Goal: Obtain resource: Download file/media

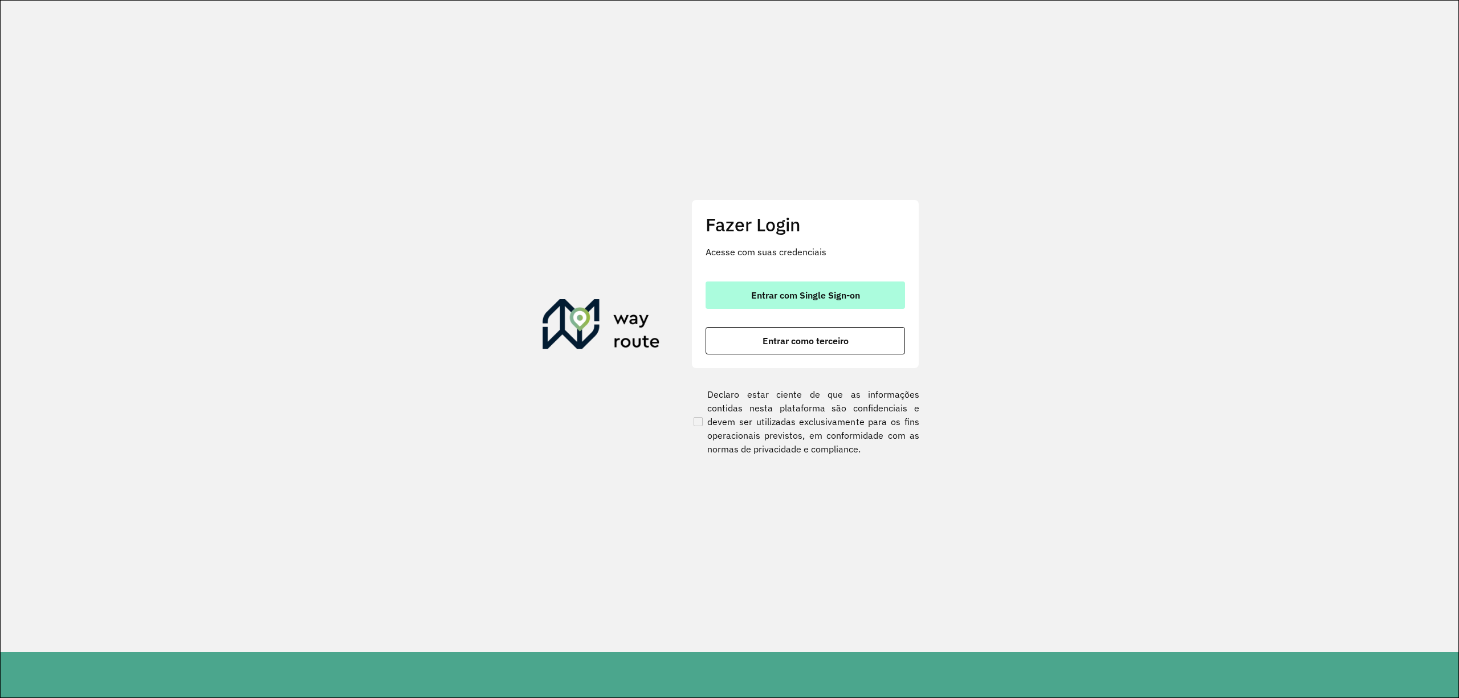
drag, startPoint x: 817, startPoint y: 278, endPoint x: 820, endPoint y: 286, distance: 7.8
click at [818, 281] on div "Fazer Login Acesse com suas credenciais Entrar com Single Sign-on Entrar como t…" at bounding box center [805, 283] width 228 height 169
click at [821, 291] on span "Entrar com Single Sign-on" at bounding box center [805, 295] width 109 height 9
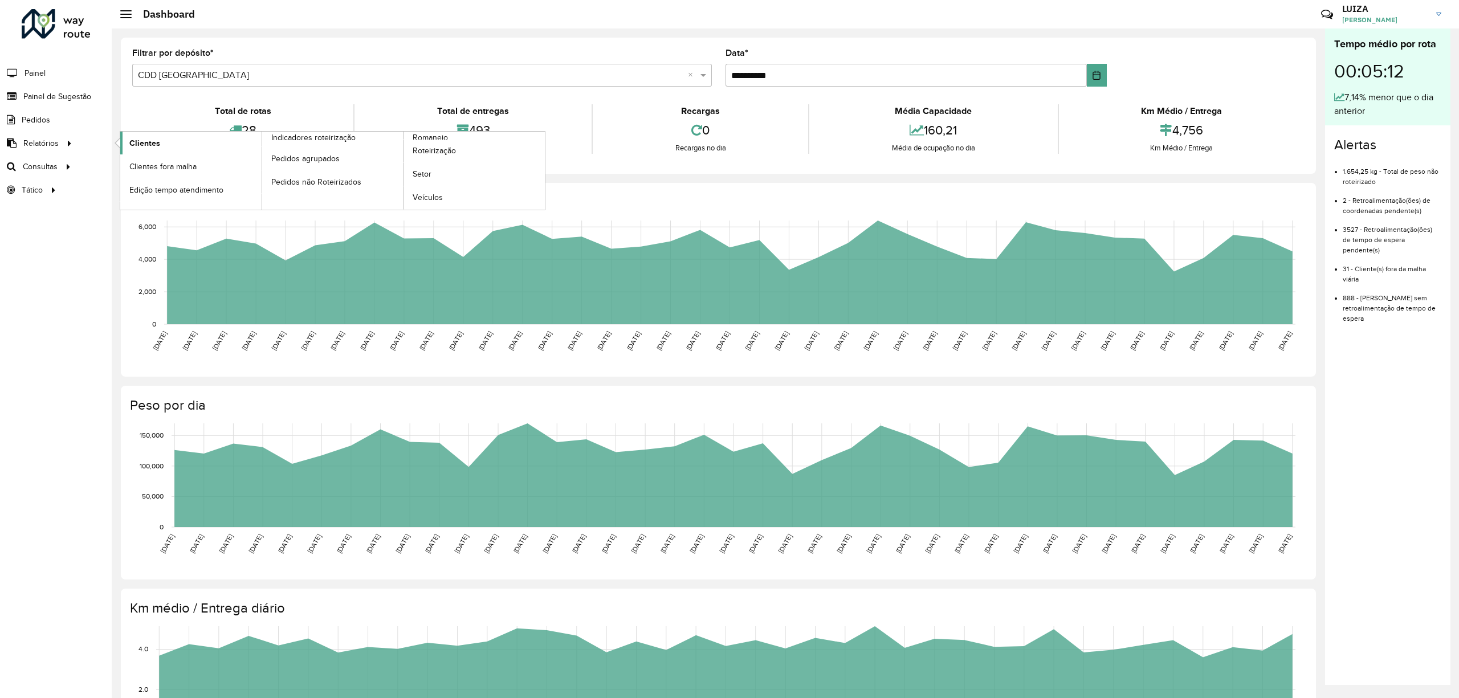
click at [157, 144] on span "Clientes" at bounding box center [144, 143] width 31 height 12
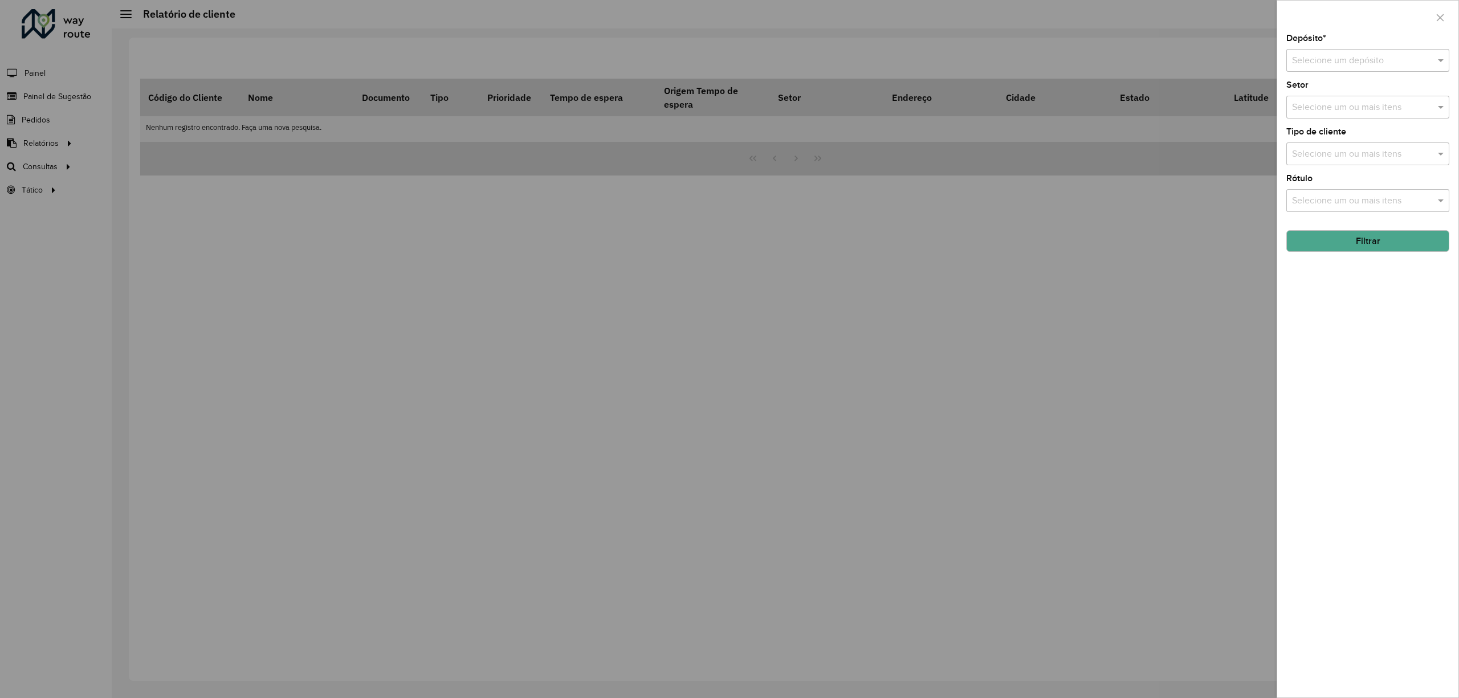
click at [1325, 58] on input "text" at bounding box center [1356, 61] width 129 height 14
click at [1319, 115] on span "CDD São José dos Campos" at bounding box center [1346, 113] width 111 height 10
click at [48, 158] on div at bounding box center [729, 349] width 1459 height 698
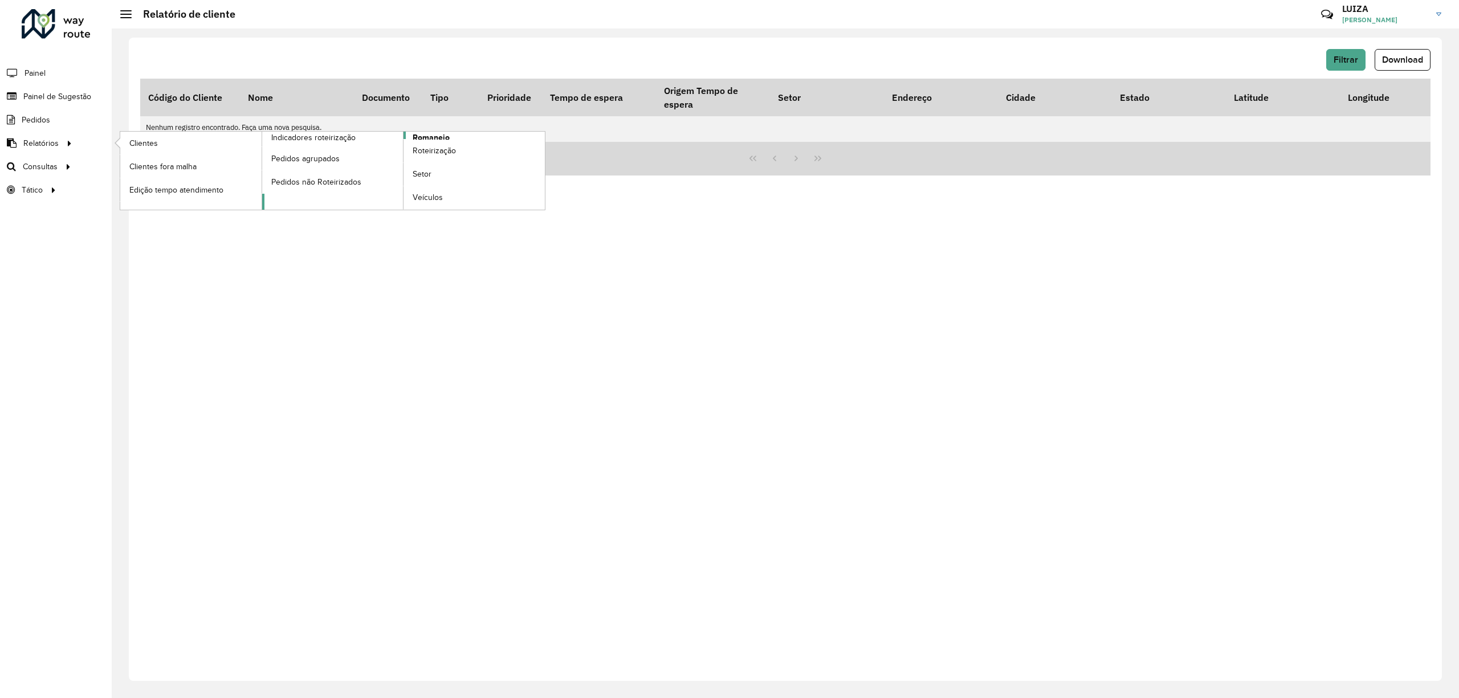
click at [432, 136] on span "Romaneio" at bounding box center [431, 138] width 37 height 12
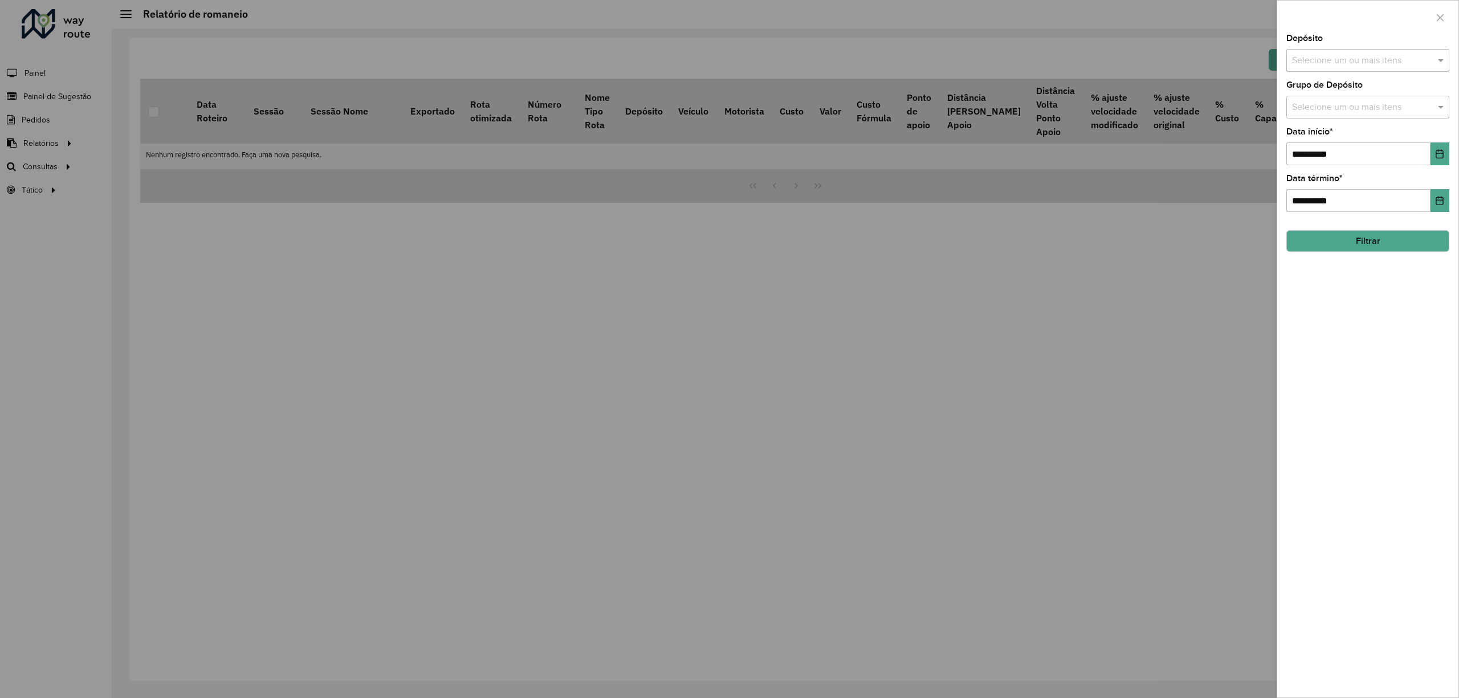
click at [1142, 265] on div at bounding box center [729, 349] width 1459 height 698
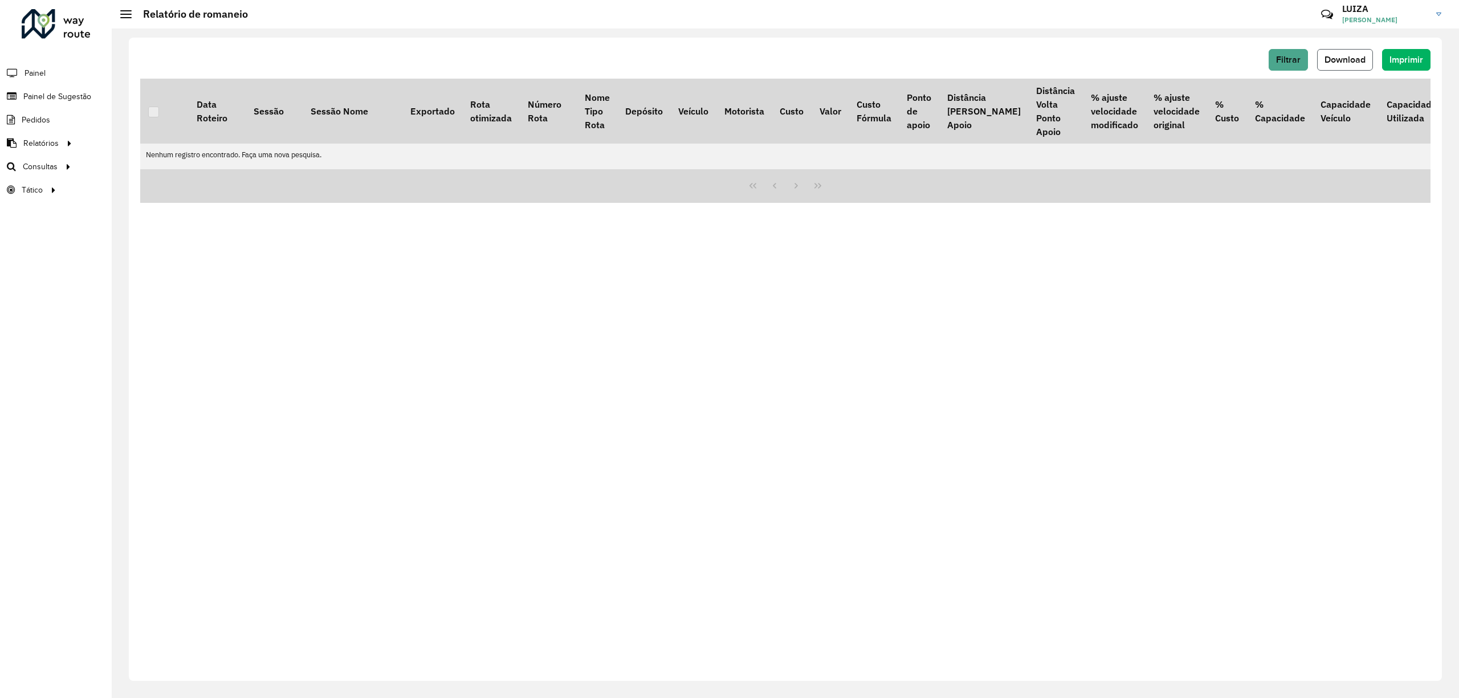
click at [1337, 64] on button "Download" at bounding box center [1345, 60] width 56 height 22
click at [1282, 62] on span "Filtrar" at bounding box center [1288, 60] width 25 height 10
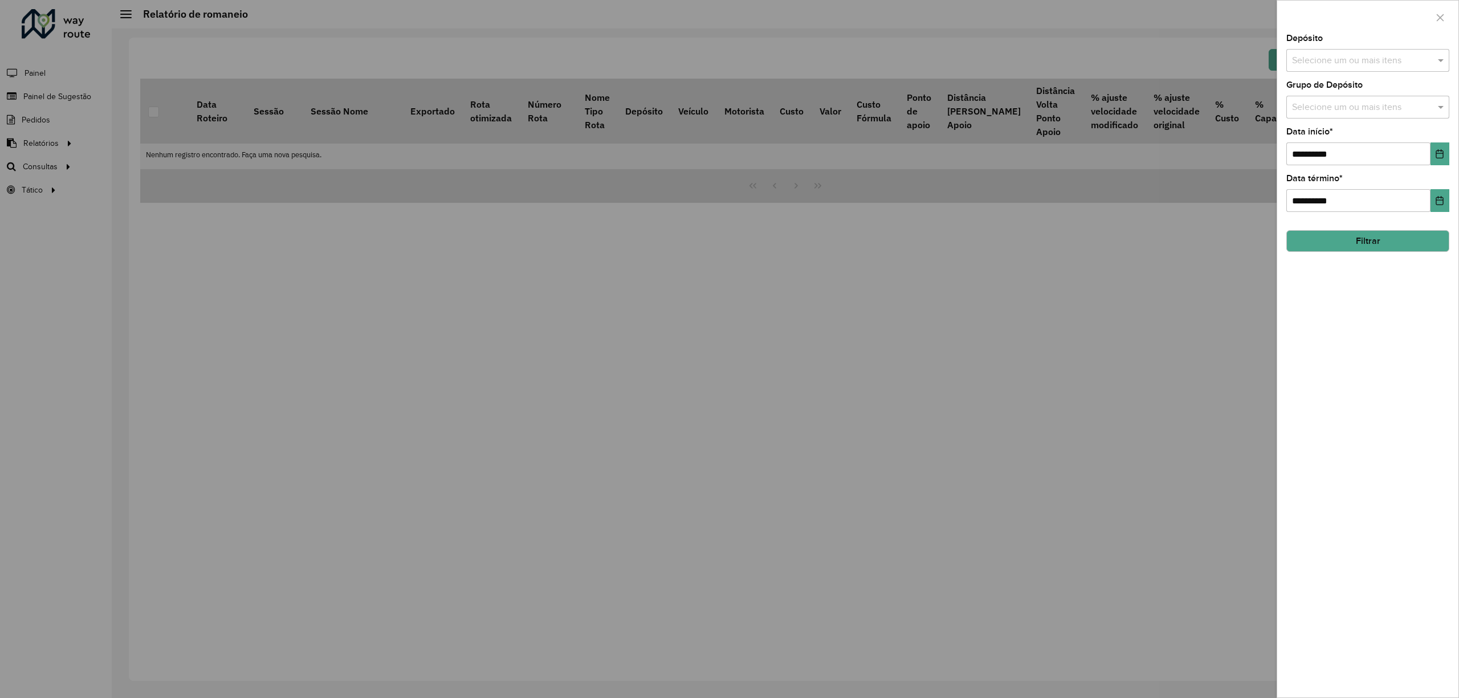
click at [1320, 69] on div "Selecione um ou mais itens" at bounding box center [1367, 60] width 163 height 23
click at [1314, 136] on div "CDD São José dos Campos" at bounding box center [1367, 136] width 161 height 19
click at [1390, 357] on div "**********" at bounding box center [1367, 365] width 181 height 663
click at [1363, 246] on button "Filtrar" at bounding box center [1367, 241] width 163 height 22
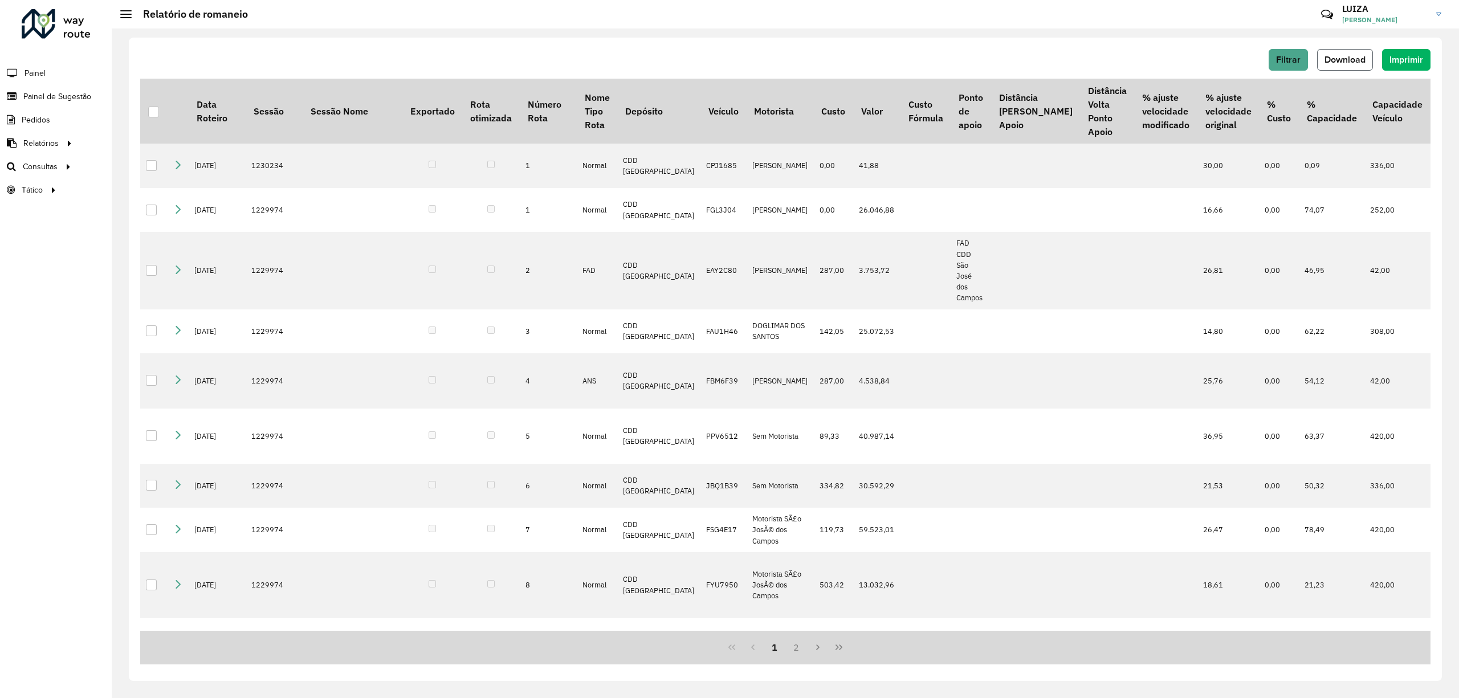
click at [1347, 66] on button "Download" at bounding box center [1345, 60] width 56 height 22
click at [60, 362] on div "Roteirizador AmbevTech Painel Painel de Sugestão Pedidos Relatórios Clientes Cl…" at bounding box center [56, 349] width 112 height 698
